Goal: Transaction & Acquisition: Book appointment/travel/reservation

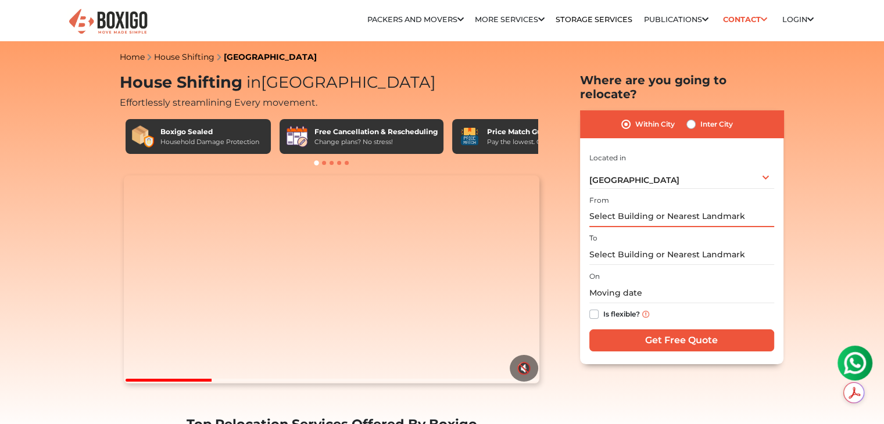
click at [709, 207] on input "text" at bounding box center [682, 217] width 185 height 20
click at [707, 207] on input "text" at bounding box center [682, 217] width 185 height 20
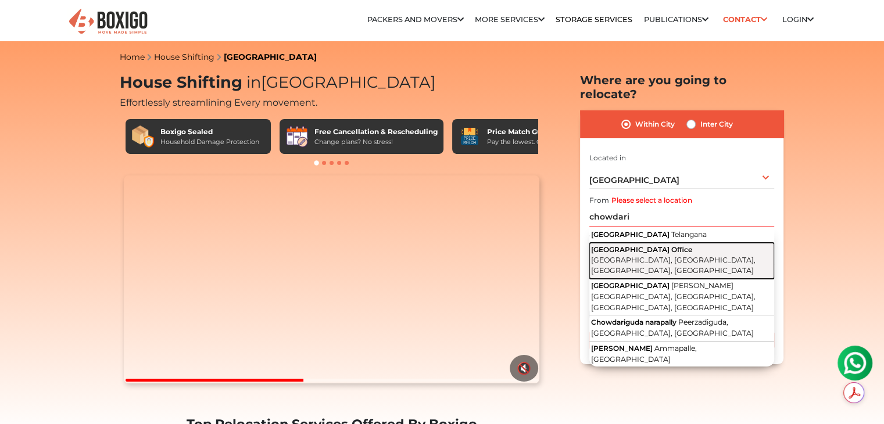
click at [686, 245] on span "[GEOGRAPHIC_DATA] Office" at bounding box center [641, 249] width 101 height 9
type input "[GEOGRAPHIC_DATA], [GEOGRAPHIC_DATA], [GEOGRAPHIC_DATA], [GEOGRAPHIC_DATA], [GE…"
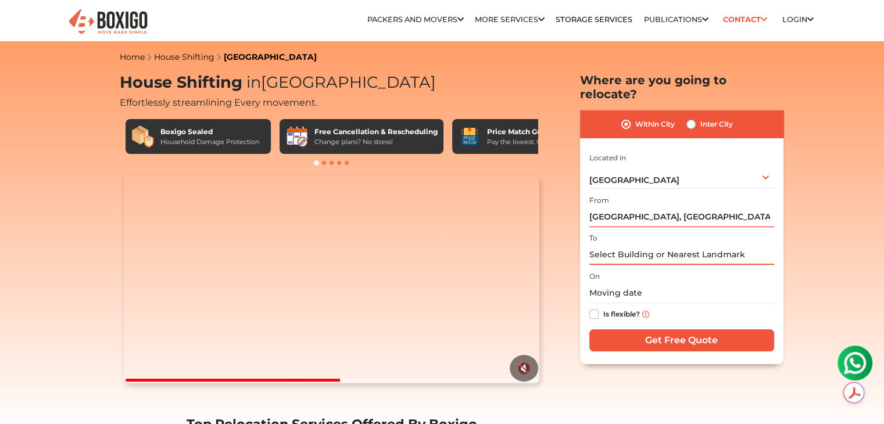
click at [681, 245] on input "text" at bounding box center [682, 255] width 185 height 20
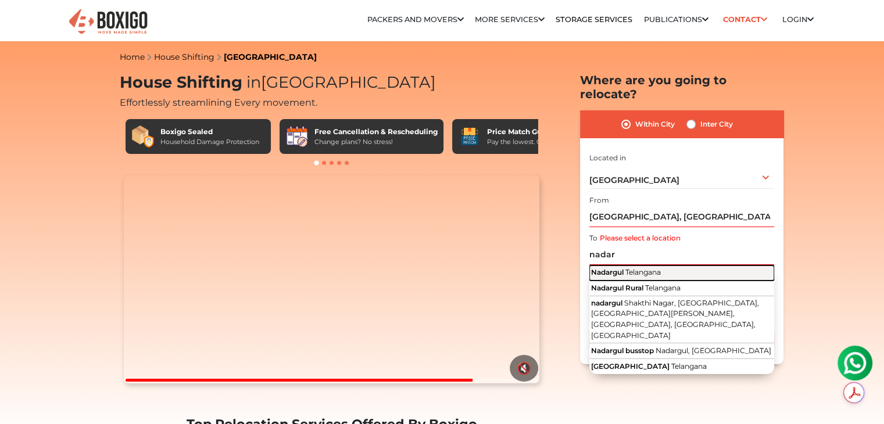
click at [668, 266] on button "Nadargul Telangana" at bounding box center [682, 273] width 185 height 15
type input "Nadargul, [GEOGRAPHIC_DATA]"
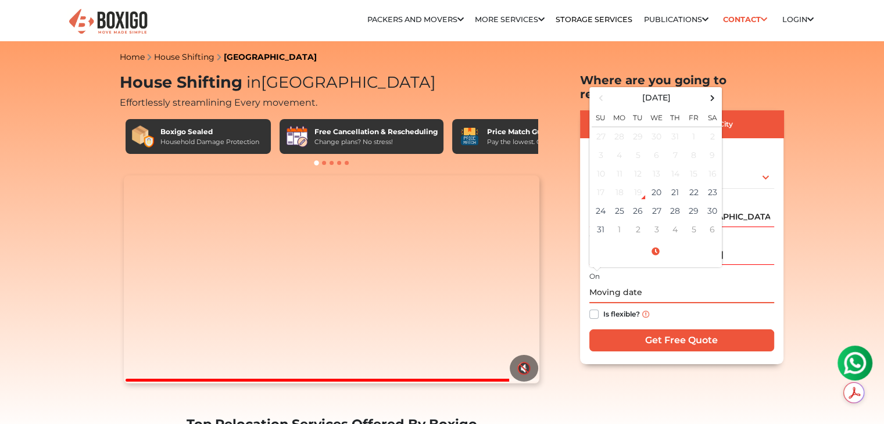
click at [647, 283] on input "text" at bounding box center [682, 293] width 185 height 20
click at [714, 202] on td "30" at bounding box center [712, 211] width 19 height 19
type input "[DATE] 12:00 AM"
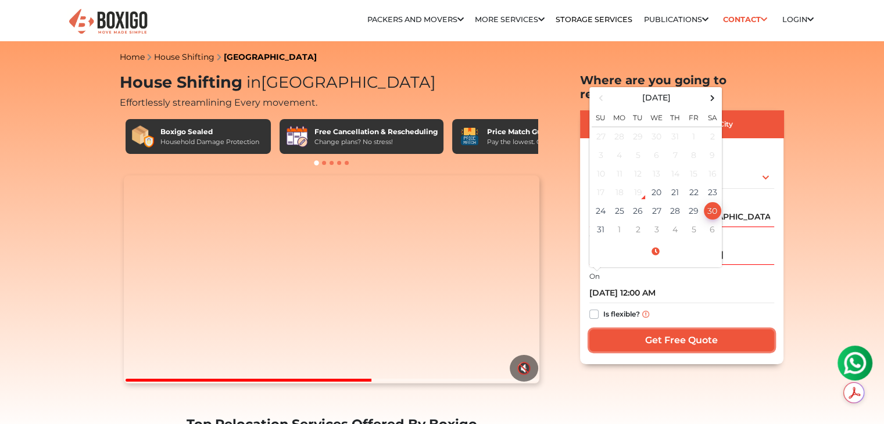
click at [670, 330] on input "Get Free Quote" at bounding box center [682, 341] width 185 height 22
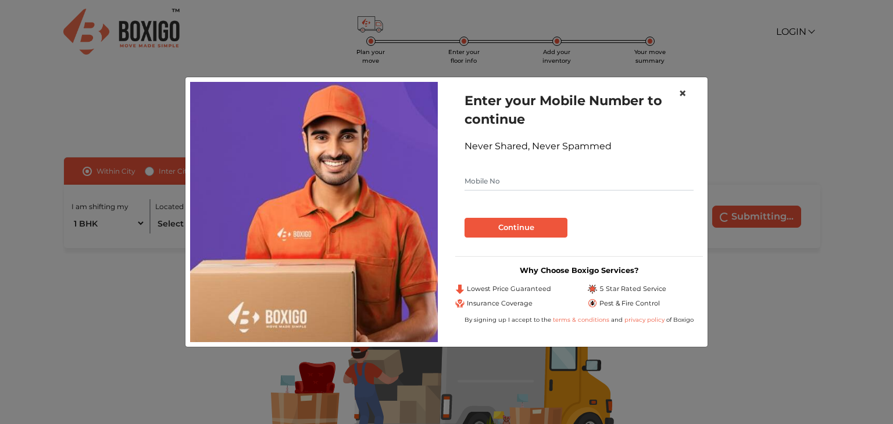
click at [684, 94] on span "×" at bounding box center [682, 93] width 8 height 17
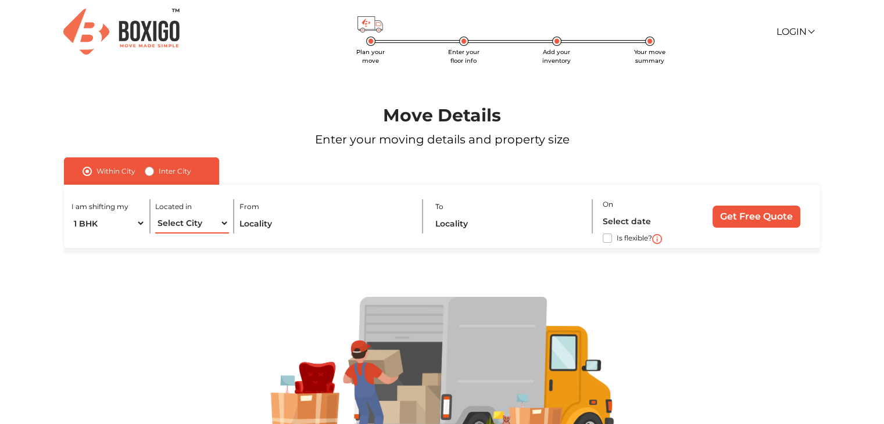
click at [224, 224] on select "Select City [GEOGRAPHIC_DATA] [GEOGRAPHIC_DATA] [GEOGRAPHIC_DATA] [GEOGRAPHIC_D…" at bounding box center [191, 223] width 73 height 20
select select "[GEOGRAPHIC_DATA]"
click at [155, 214] on select "Select City [GEOGRAPHIC_DATA] [GEOGRAPHIC_DATA] [GEOGRAPHIC_DATA] [GEOGRAPHIC_D…" at bounding box center [191, 223] width 73 height 20
click at [322, 217] on input "text" at bounding box center [326, 223] width 173 height 20
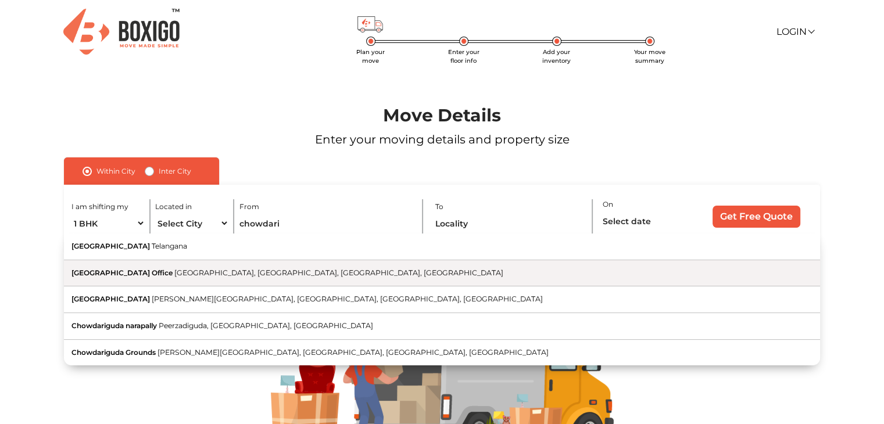
click at [267, 269] on span "[GEOGRAPHIC_DATA], [GEOGRAPHIC_DATA], [GEOGRAPHIC_DATA], [GEOGRAPHIC_DATA]" at bounding box center [338, 273] width 329 height 9
type input "[GEOGRAPHIC_DATA], [GEOGRAPHIC_DATA], [GEOGRAPHIC_DATA], [GEOGRAPHIC_DATA], [GE…"
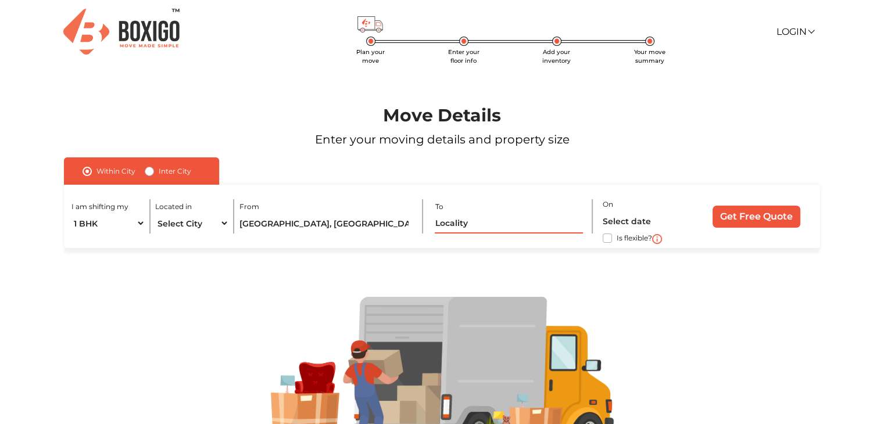
click at [474, 222] on input "text" at bounding box center [509, 223] width 148 height 20
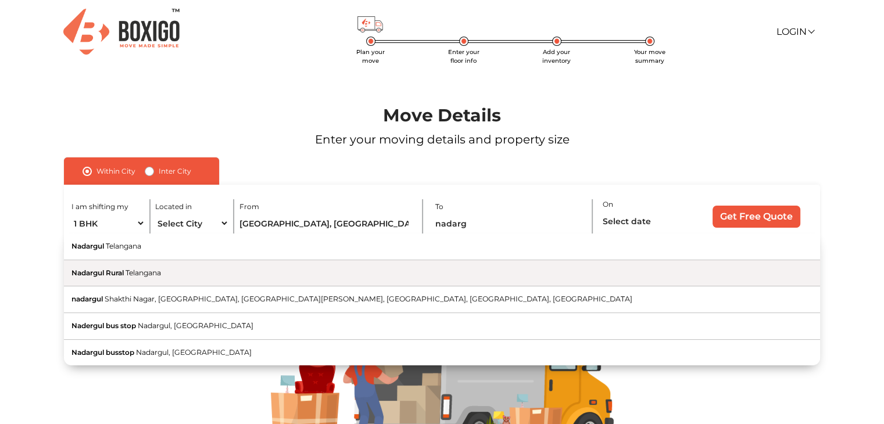
click at [403, 263] on button "Nadargul Rural [GEOGRAPHIC_DATA]" at bounding box center [442, 273] width 756 height 27
type input "Nadargul Rural, [GEOGRAPHIC_DATA]"
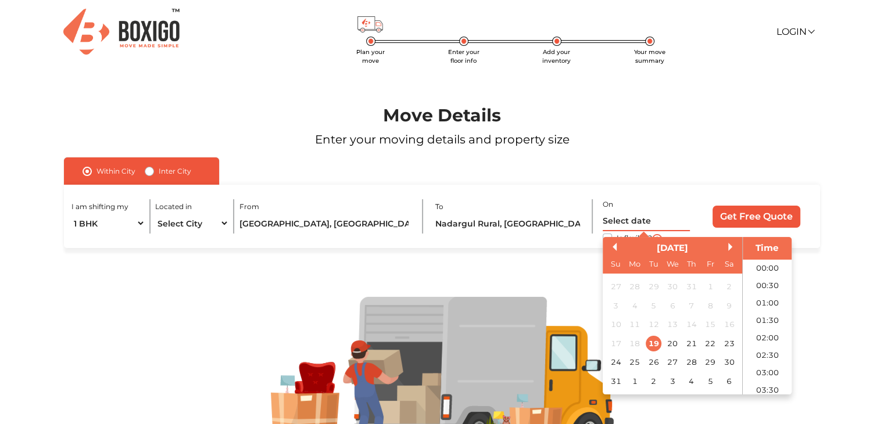
scroll to position [569, 0]
click at [637, 222] on input "text" at bounding box center [646, 221] width 87 height 20
click at [615, 380] on div "31" at bounding box center [616, 382] width 16 height 16
type input "[DATE] 12:00 AM"
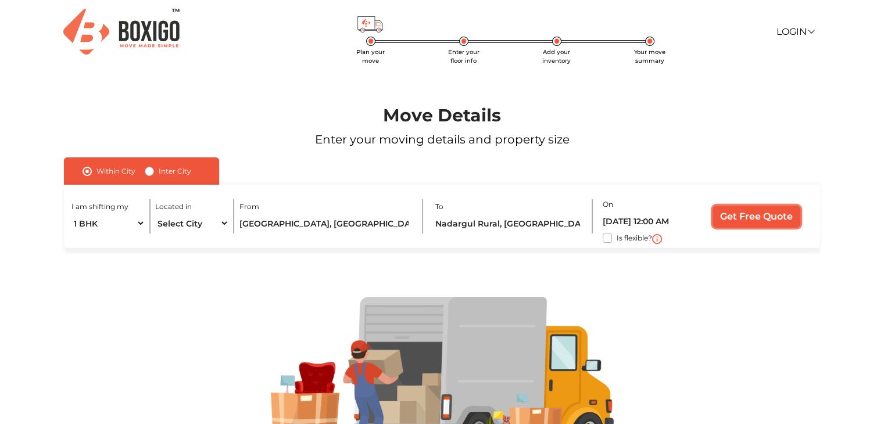
click at [756, 216] on input "Get Free Quote" at bounding box center [757, 217] width 88 height 22
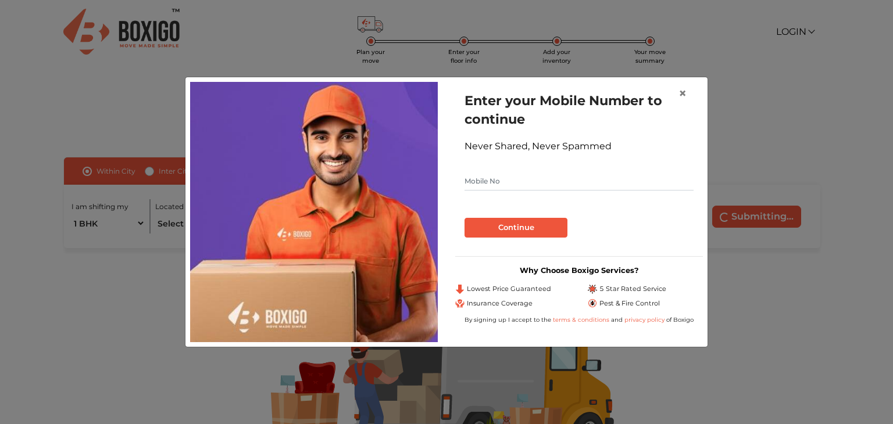
click at [594, 179] on input "text" at bounding box center [579, 181] width 229 height 19
type input "9"
click at [685, 92] on span "×" at bounding box center [682, 93] width 8 height 17
